Goal: Information Seeking & Learning: Learn about a topic

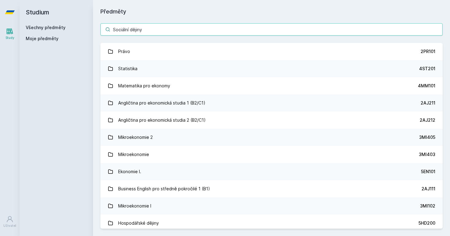
type input "Sociální dějiny"
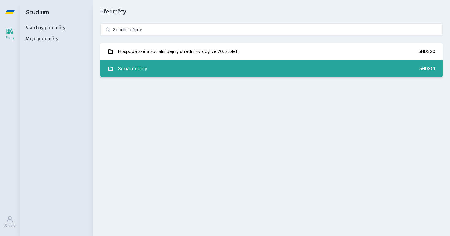
click at [152, 70] on link "Sociální dějiny 5HD301" at bounding box center [271, 68] width 342 height 17
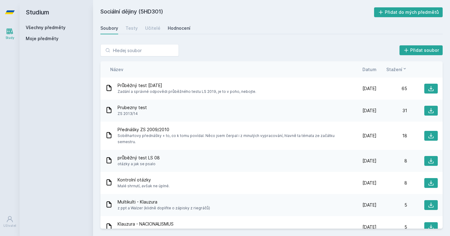
click at [170, 29] on div "Hodnocení" at bounding box center [179, 28] width 23 height 6
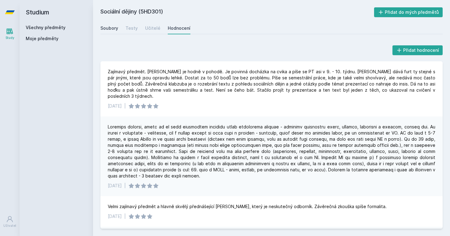
click at [107, 28] on div "Soubory" at bounding box center [109, 28] width 18 height 6
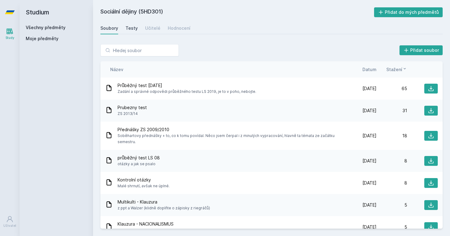
click at [132, 27] on div "Testy" at bounding box center [131, 28] width 12 height 6
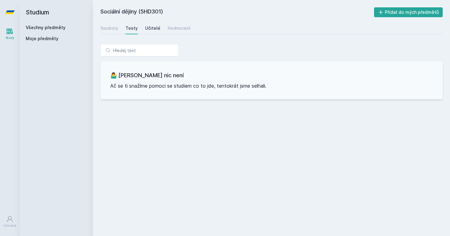
click at [149, 27] on div "Učitelé" at bounding box center [152, 28] width 15 height 6
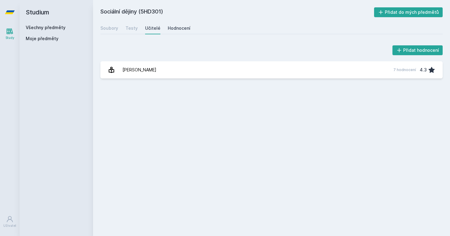
click at [177, 24] on link "Hodnocení" at bounding box center [179, 28] width 23 height 12
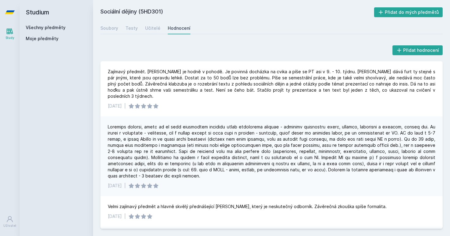
click at [16, 12] on link at bounding box center [10, 12] width 20 height 24
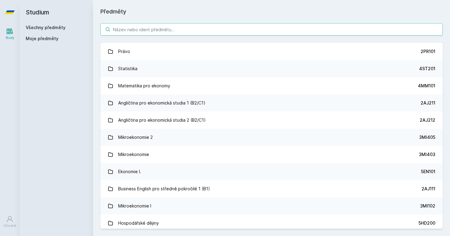
click at [128, 28] on input "search" at bounding box center [271, 29] width 342 height 12
paste input "České hospodářské dějiny"
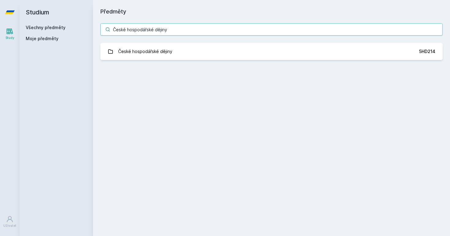
type input "České hospodářské dějiny"
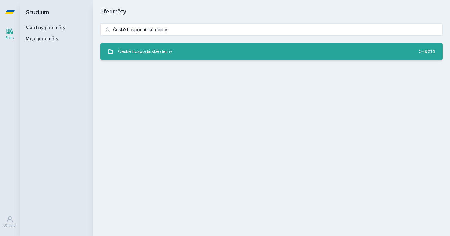
click at [138, 57] on div "České hospodářské dějiny" at bounding box center [145, 51] width 54 height 12
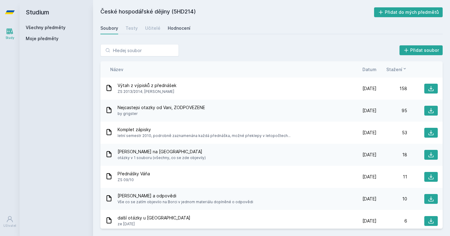
click at [172, 28] on div "Hodnocení" at bounding box center [179, 28] width 23 height 6
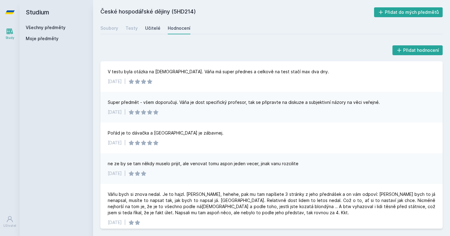
click at [152, 30] on div "Učitelé" at bounding box center [152, 28] width 15 height 6
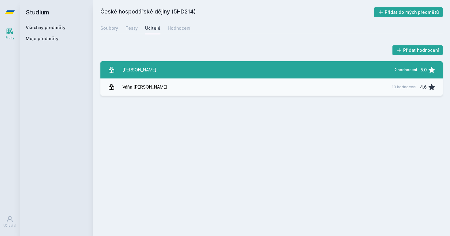
click at [200, 78] on link "[PERSON_NAME] 2 hodnocení 5.0" at bounding box center [271, 69] width 342 height 17
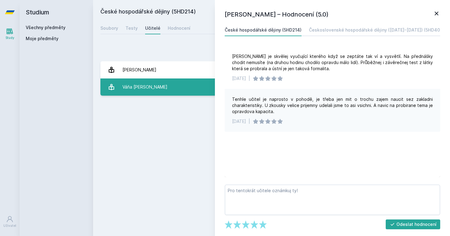
click at [183, 89] on link "Váňa [PERSON_NAME] 19 hodnocení 4.6" at bounding box center [271, 86] width 342 height 17
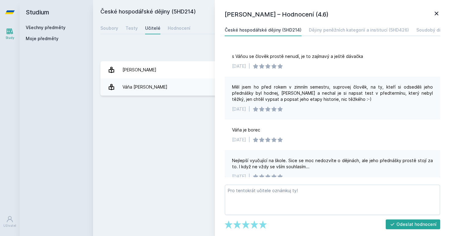
click at [435, 16] on icon at bounding box center [436, 13] width 7 height 7
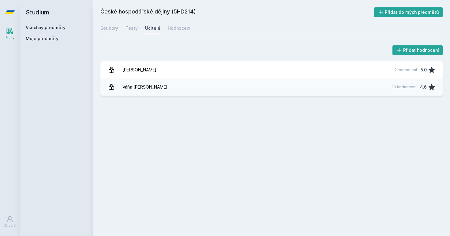
click at [9, 13] on icon at bounding box center [10, 12] width 10 height 4
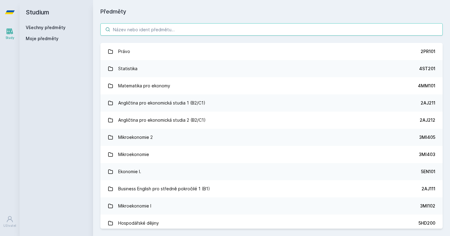
click at [154, 30] on input "search" at bounding box center [271, 29] width 342 height 12
paste input "4DM205 - Úvod do demografie"
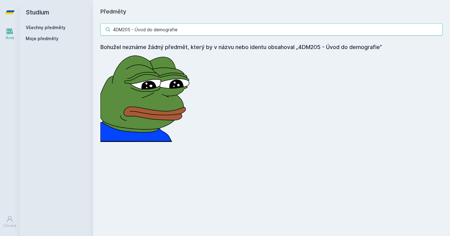
click at [135, 29] on input "4DM205 - Úvod do demografie" at bounding box center [271, 29] width 342 height 12
drag, startPoint x: 131, startPoint y: 28, endPoint x: 112, endPoint y: 28, distance: 19.0
click at [112, 28] on input "4DM205 Úvod do demografie" at bounding box center [271, 29] width 342 height 12
type input "Úvod do demografie"
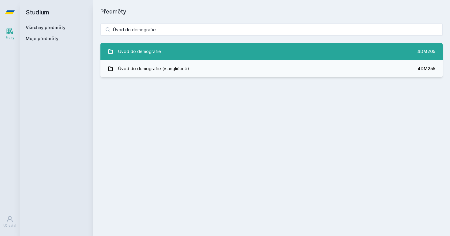
click at [138, 50] on div "Úvod do demografie" at bounding box center [139, 51] width 43 height 12
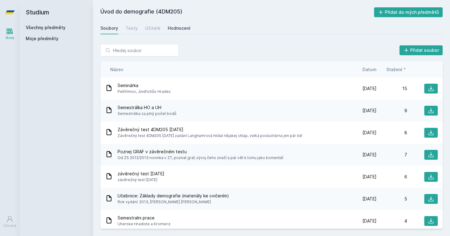
click at [176, 27] on div "Hodnocení" at bounding box center [179, 28] width 23 height 6
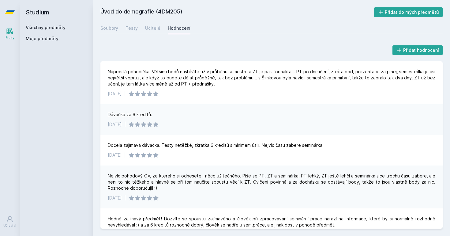
click at [7, 15] on icon at bounding box center [10, 12] width 10 height 24
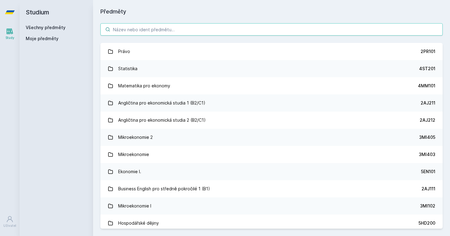
click at [187, 32] on input "search" at bounding box center [271, 29] width 342 height 12
paste input "Demografické modely"
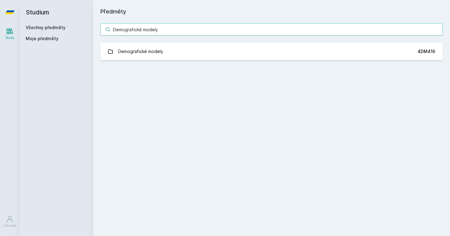
type input "Demografické modely"
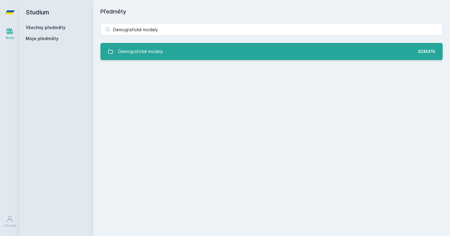
click at [133, 54] on div "Demografické modely" at bounding box center [140, 51] width 45 height 12
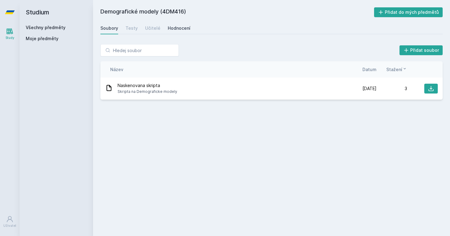
click at [177, 23] on link "Hodnocení" at bounding box center [179, 28] width 23 height 12
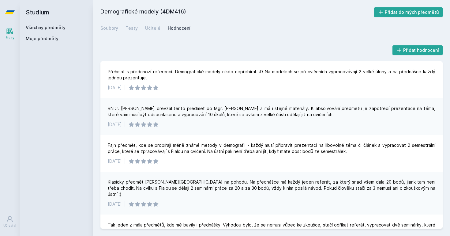
click at [12, 10] on icon at bounding box center [10, 12] width 10 height 24
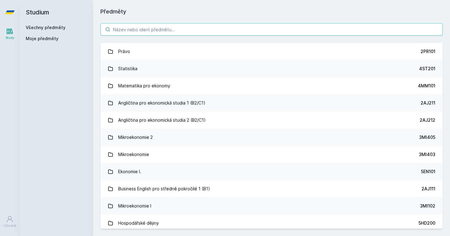
click at [126, 29] on input "search" at bounding box center [271, 29] width 342 height 12
paste input "AI pro manažery: Kompetence budoucnosti"
type input "AI pro manažery: Kompetence budoucnosti"
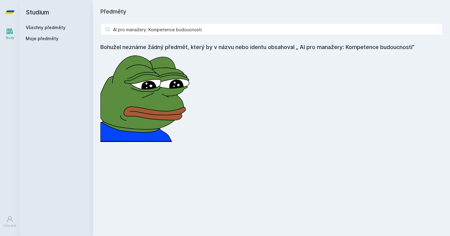
click at [435, 36] on div "AI pro manažery: Kompetence budoucnosti Bohužel neznáme žádný předmět, který by…" at bounding box center [271, 82] width 357 height 133
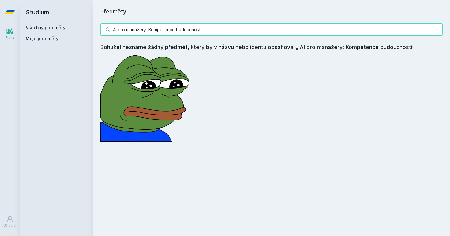
click at [435, 31] on input "AI pro manažery: Kompetence budoucnosti" at bounding box center [271, 29] width 342 height 12
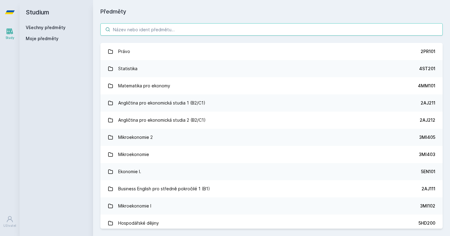
click at [135, 30] on input "search" at bounding box center [271, 29] width 342 height 12
paste input "Sociální psychologie pro ekonomy"
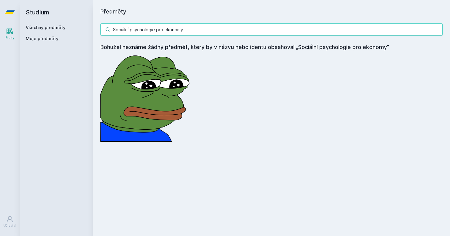
type input "Sociální psychologie pro ekonomy"
click at [182, 30] on input "Sociální psychologie pro ekonomy" at bounding box center [271, 29] width 342 height 12
drag, startPoint x: 189, startPoint y: 31, endPoint x: 106, endPoint y: 25, distance: 82.5
click at [107, 29] on div "Sociální psychologie pro ekonomy" at bounding box center [271, 29] width 342 height 12
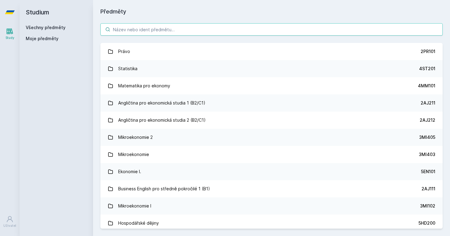
paste input "5PR221"
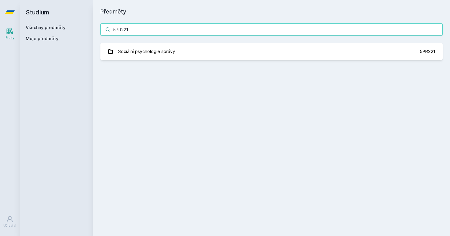
type input "5PR221"
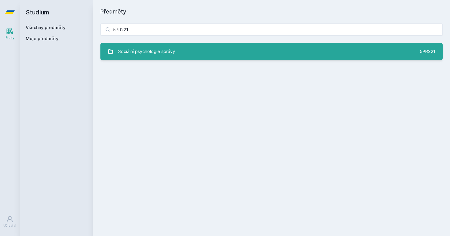
click at [172, 57] on div "Sociální psychologie správy" at bounding box center [146, 51] width 57 height 12
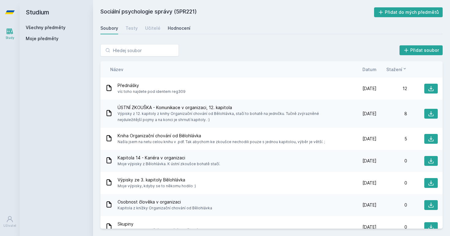
click at [176, 28] on div "Hodnocení" at bounding box center [179, 28] width 23 height 6
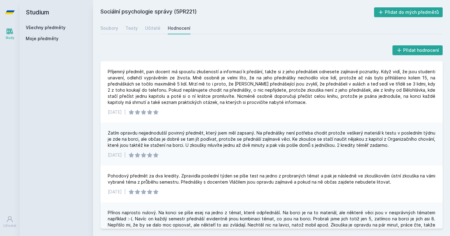
click at [13, 12] on icon at bounding box center [10, 12] width 10 height 4
